Goal: Transaction & Acquisition: Download file/media

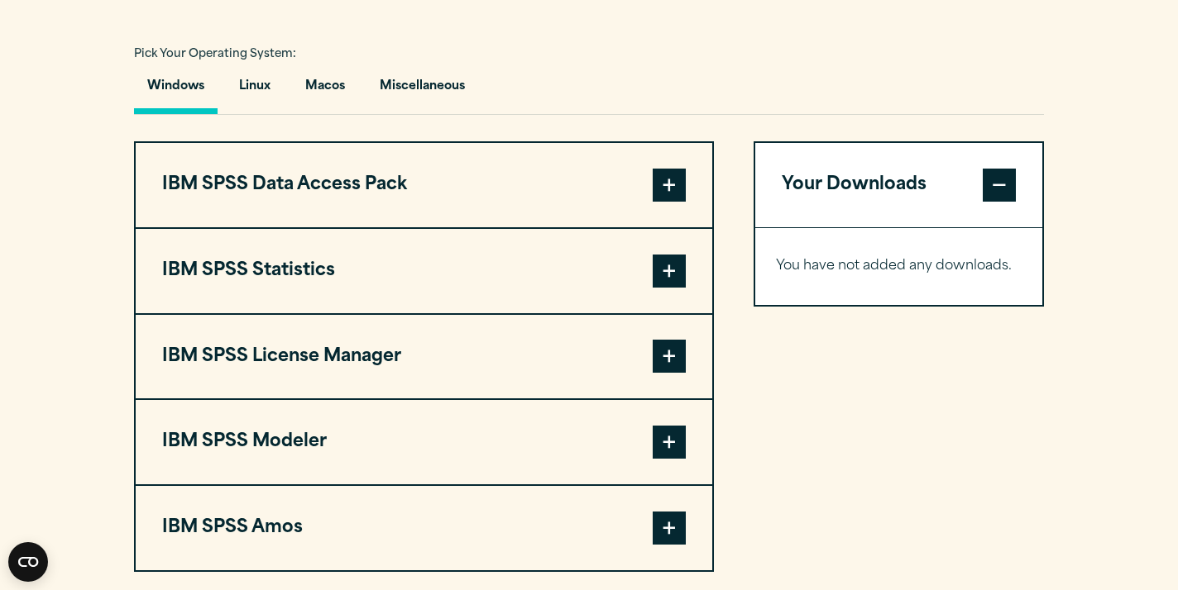
scroll to position [1188, 0]
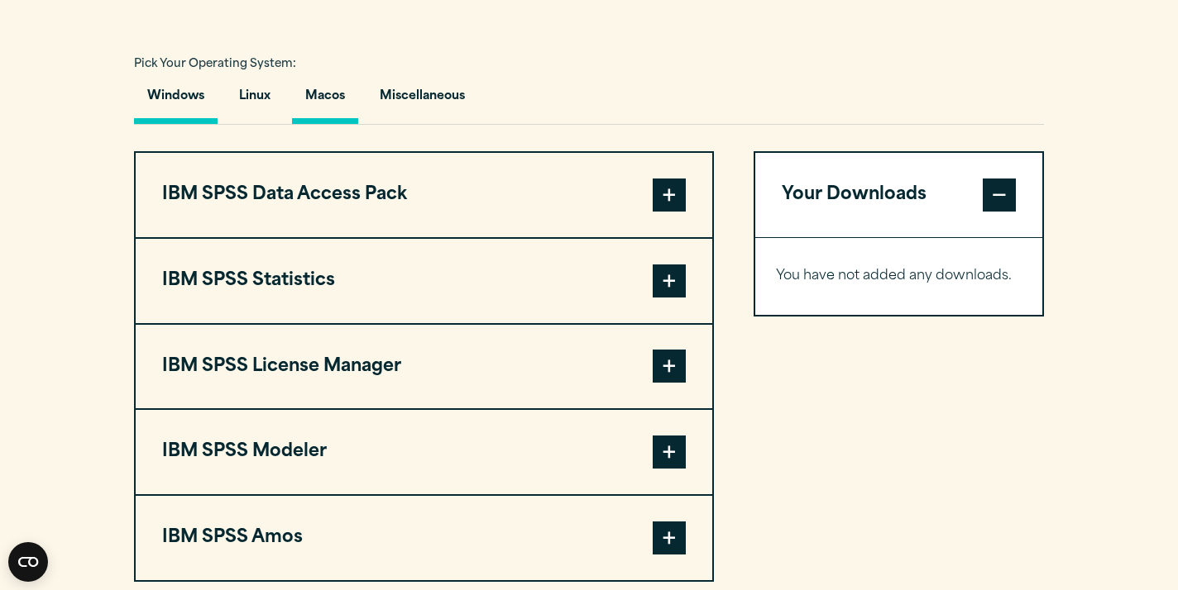
click at [324, 90] on button "Macos" at bounding box center [325, 100] width 66 height 47
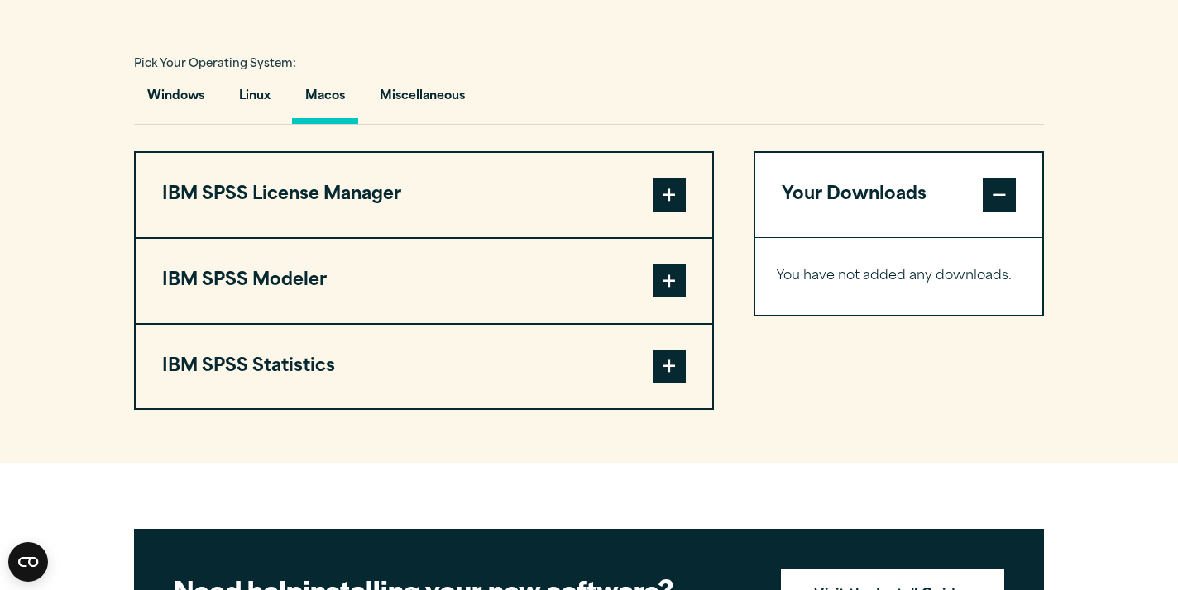
click at [674, 212] on span at bounding box center [668, 195] width 33 height 33
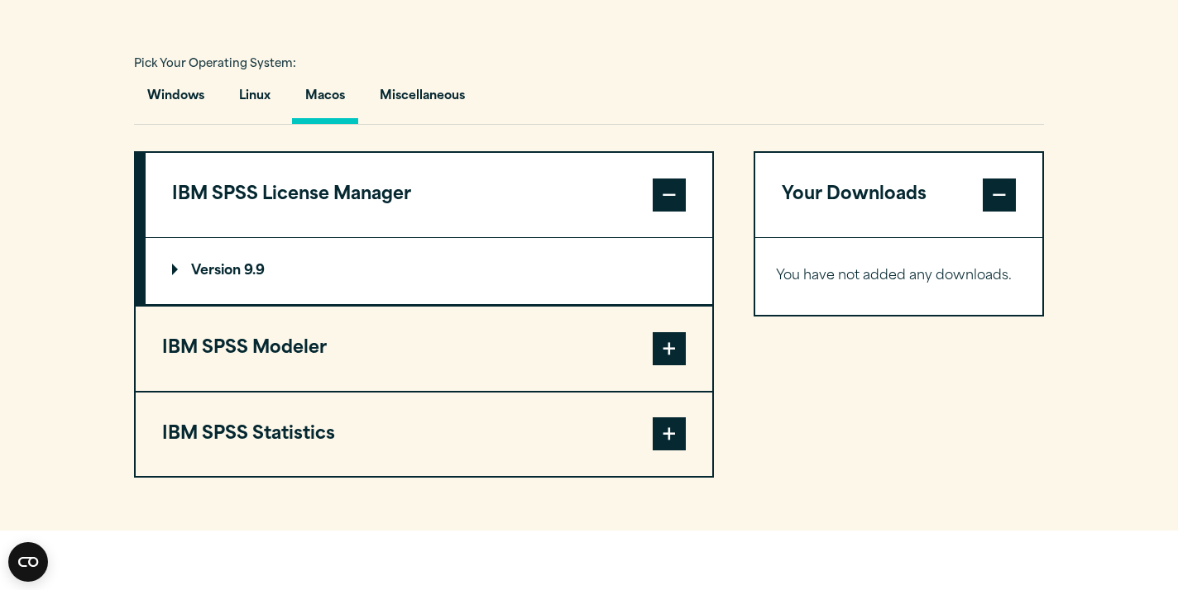
click at [265, 278] on p "Version 9.9" at bounding box center [218, 271] width 93 height 13
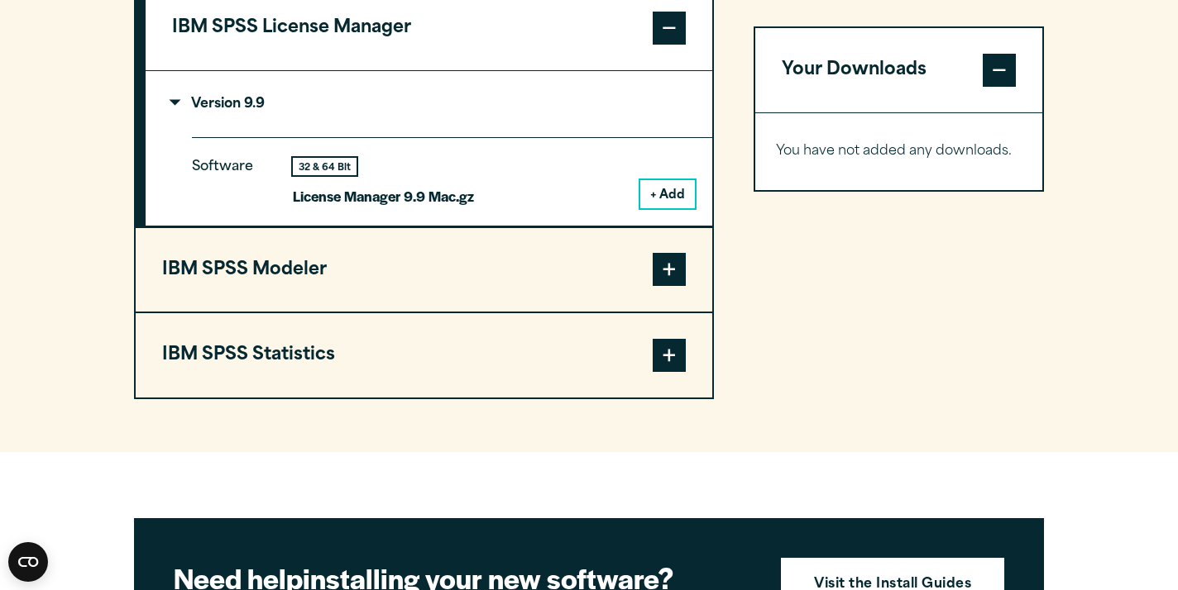
scroll to position [1360, 0]
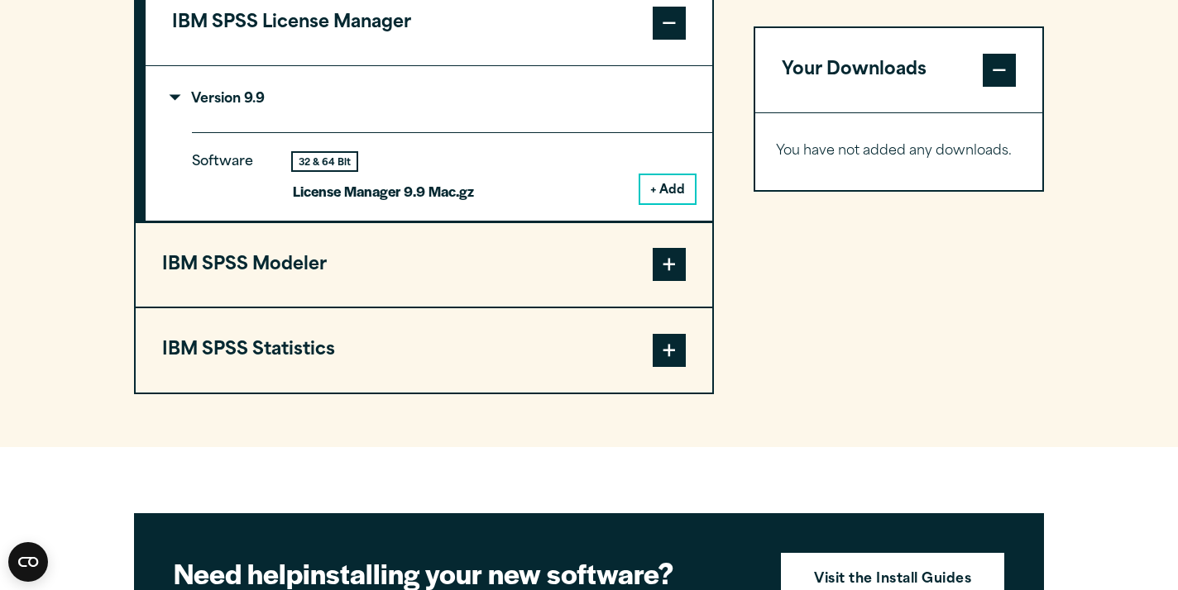
click at [657, 355] on span at bounding box center [668, 350] width 33 height 33
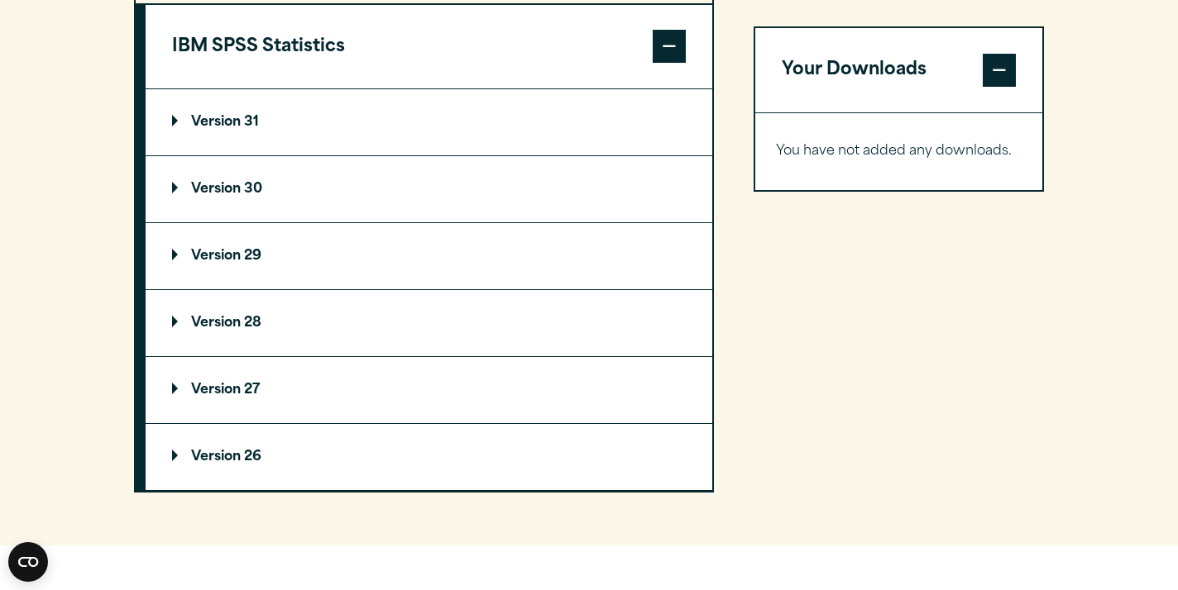
scroll to position [1506, 0]
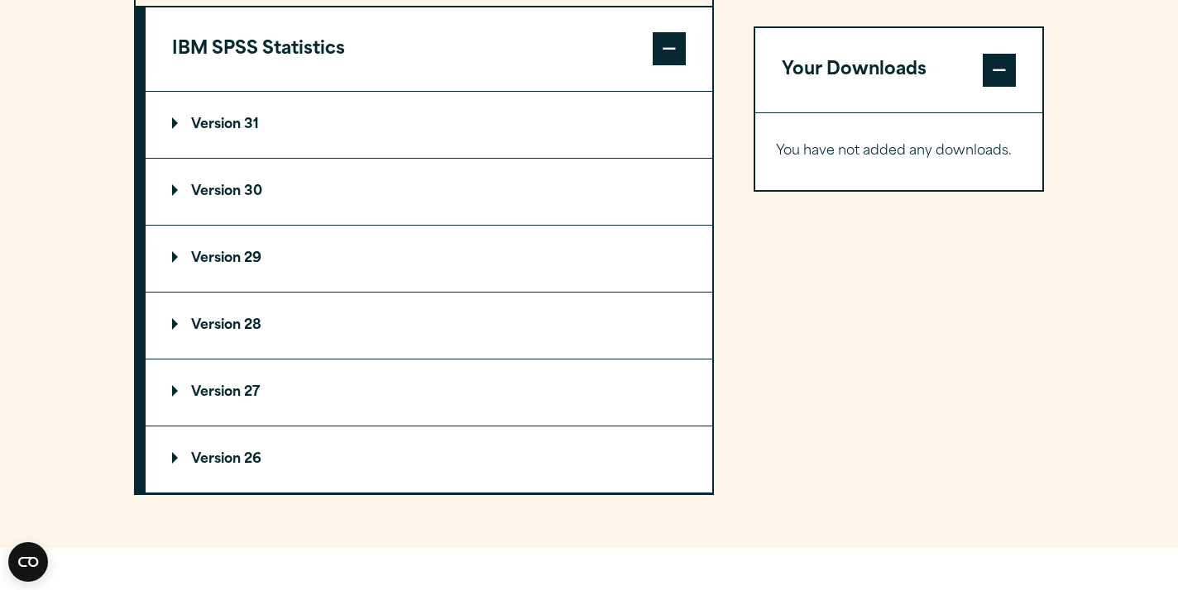
click at [240, 265] on p "Version 29" at bounding box center [216, 258] width 89 height 13
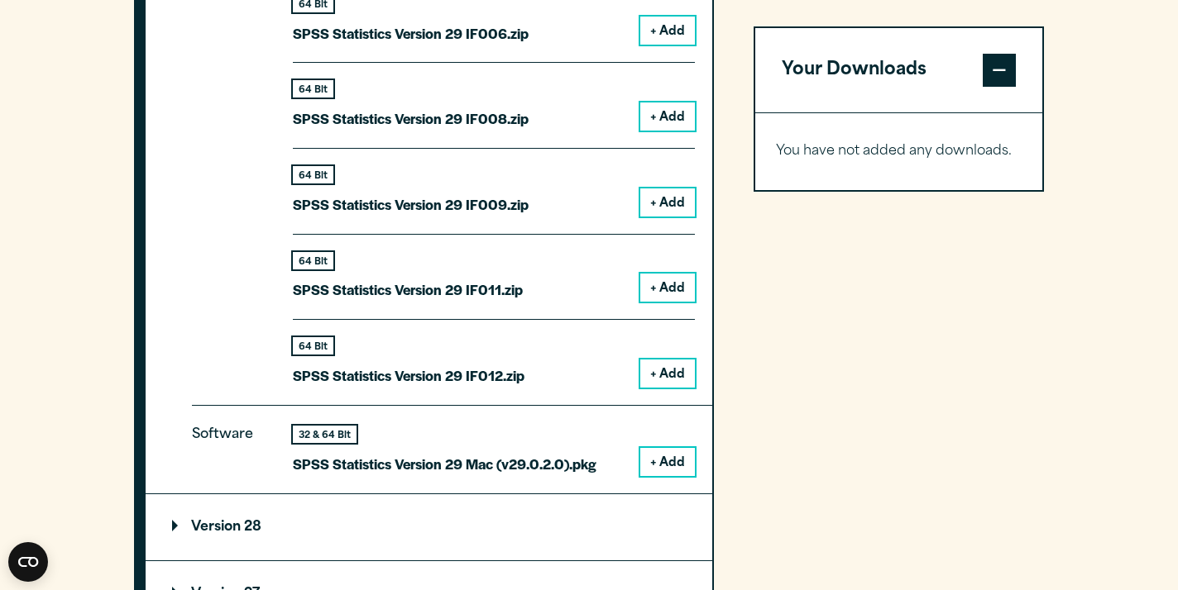
scroll to position [2171, 0]
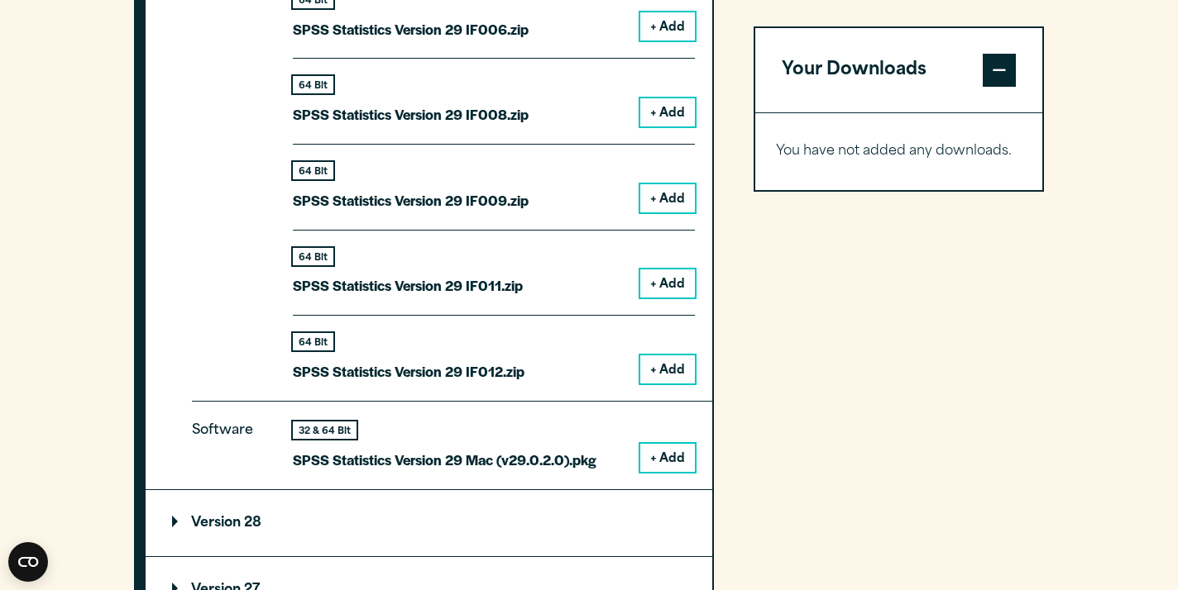
click at [665, 469] on button "+ Add" at bounding box center [667, 458] width 55 height 28
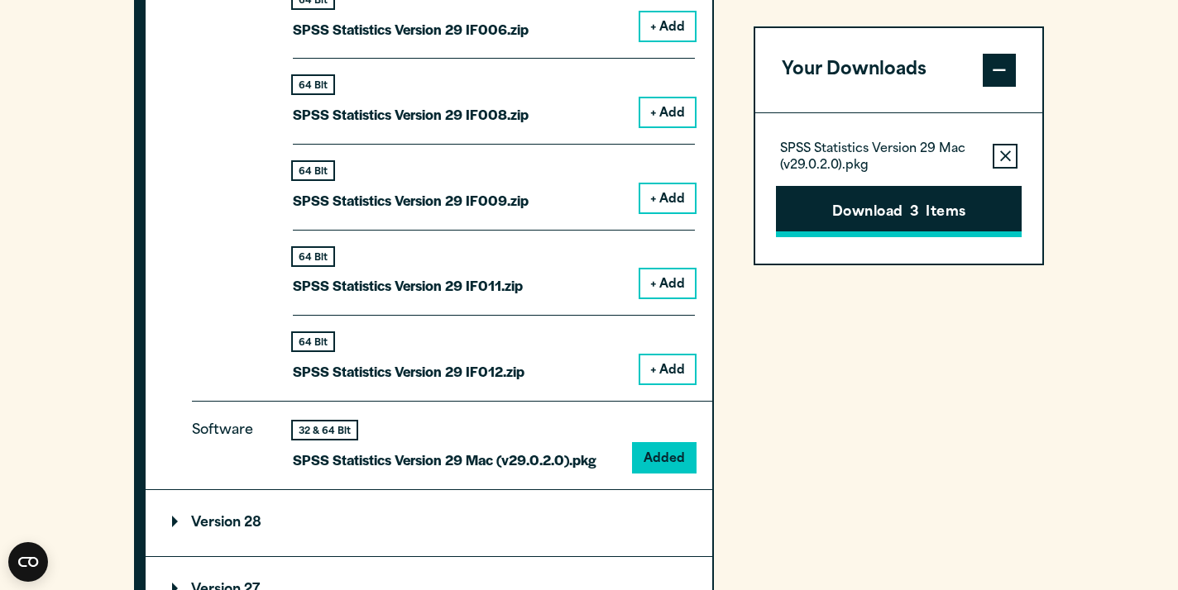
click at [971, 223] on button "Download 3 Items" at bounding box center [899, 211] width 246 height 51
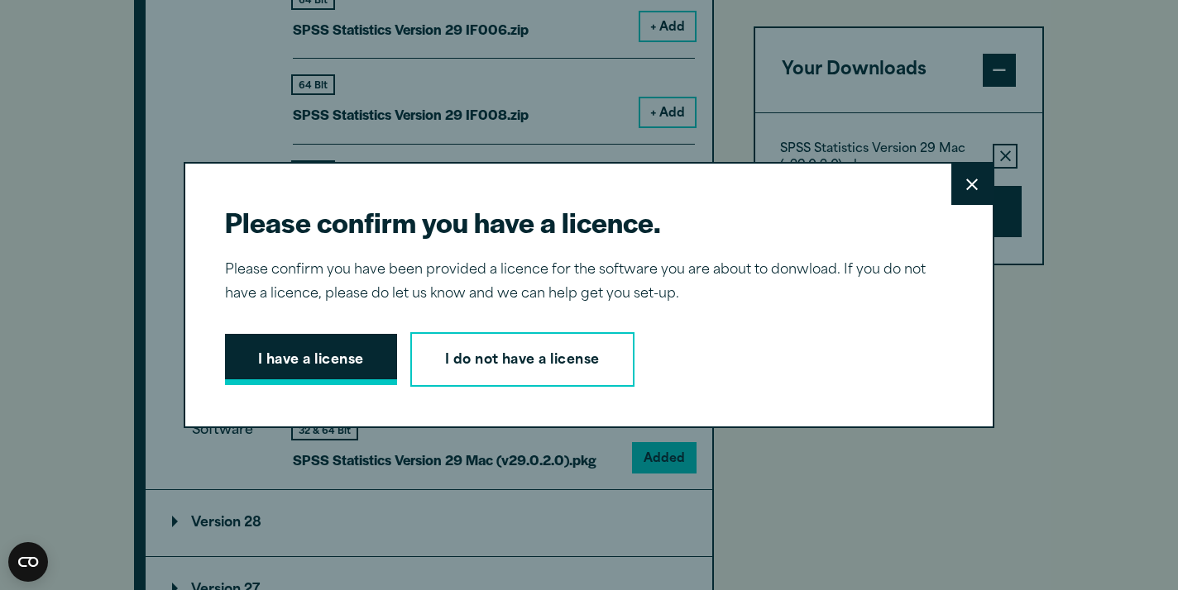
click at [366, 383] on button "I have a license" at bounding box center [311, 359] width 172 height 51
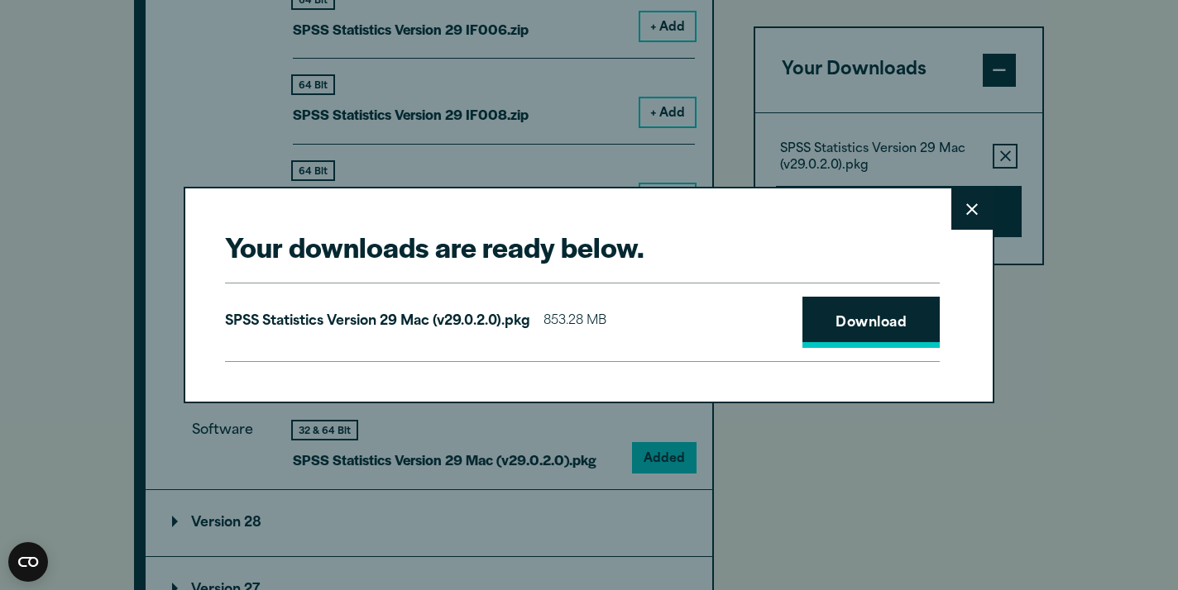
click at [846, 332] on link "Download" at bounding box center [870, 322] width 137 height 51
